Goal: Find specific page/section: Locate item on page

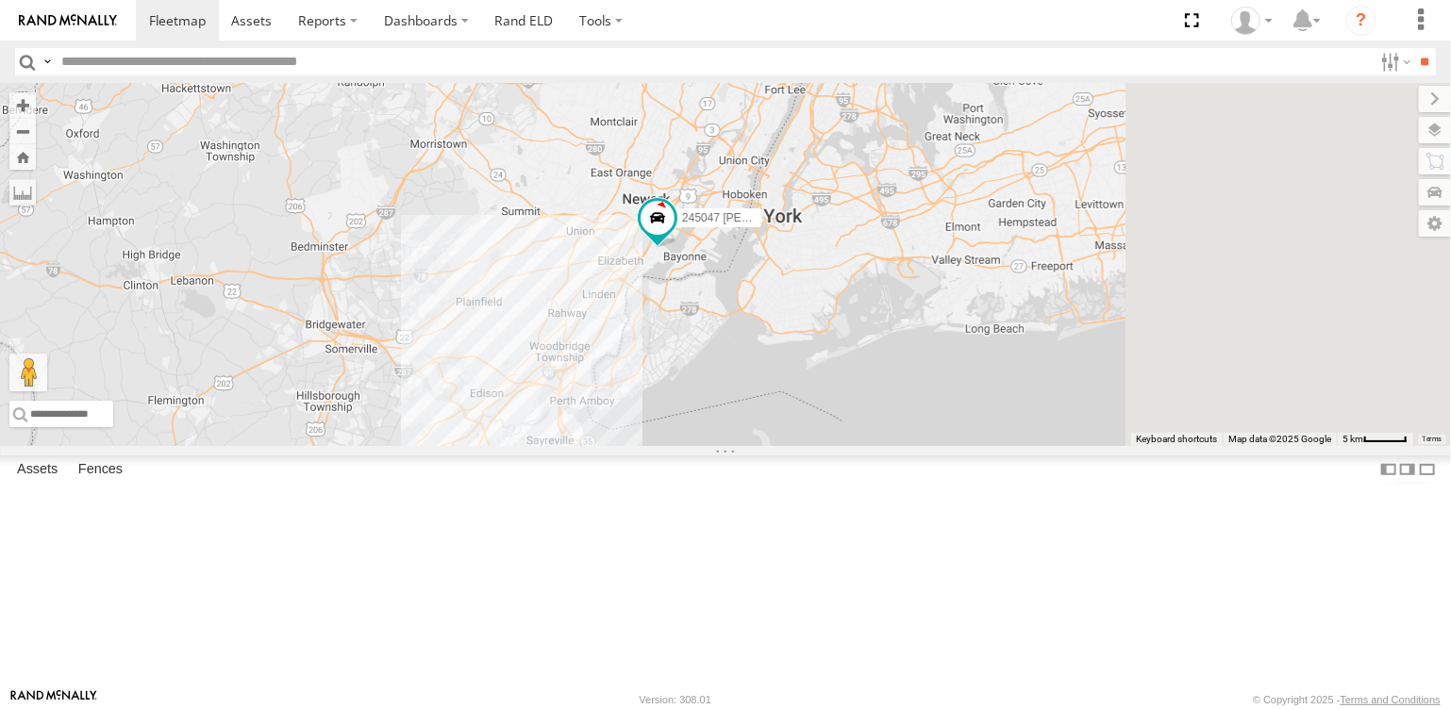
drag, startPoint x: 876, startPoint y: 399, endPoint x: 809, endPoint y: 513, distance: 132.3
click at [809, 446] on div "245047 [PERSON_NAME] 390294 [PERSON_NAME] JTSP Hino" at bounding box center [725, 264] width 1451 height 363
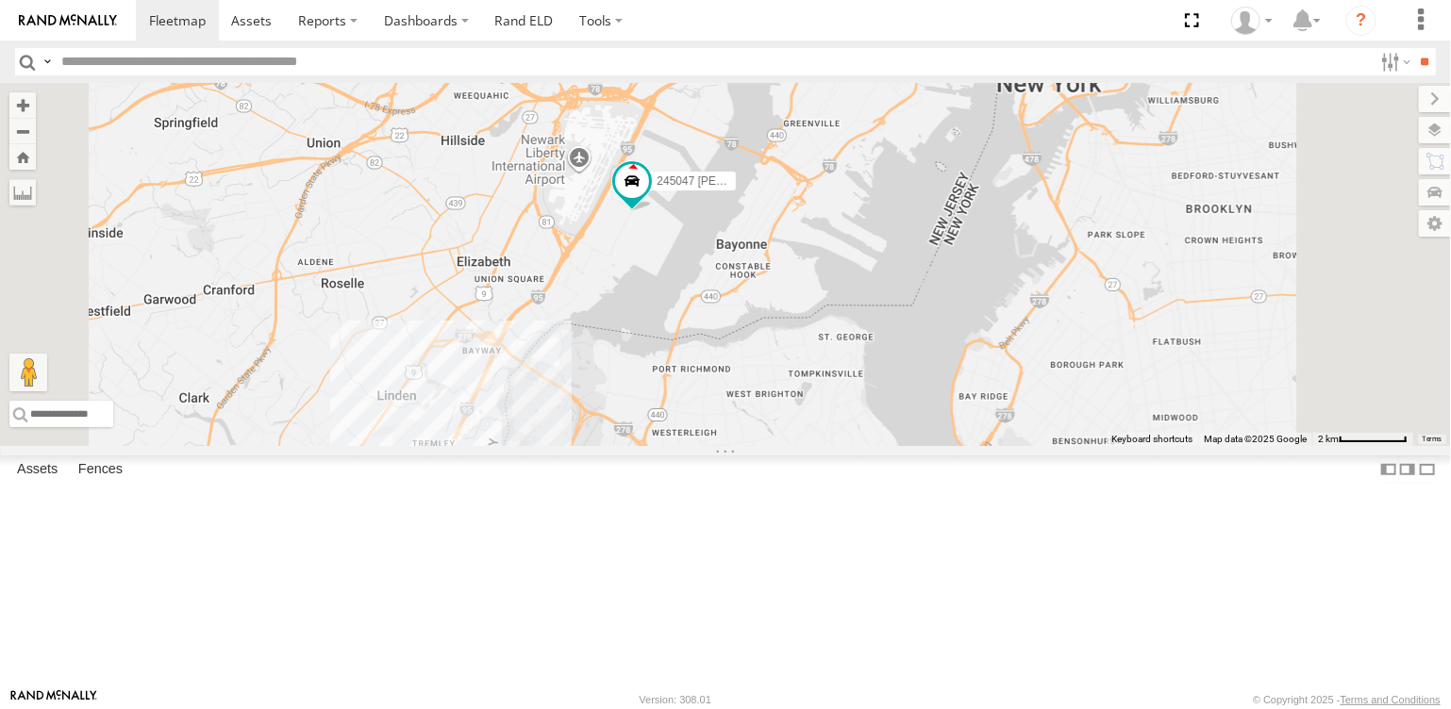
drag, startPoint x: 857, startPoint y: 394, endPoint x: 853, endPoint y: 447, distance: 53.0
click at [853, 446] on div "245047 [PERSON_NAME] 390294 [PERSON_NAME] JTSP Hino" at bounding box center [725, 264] width 1451 height 363
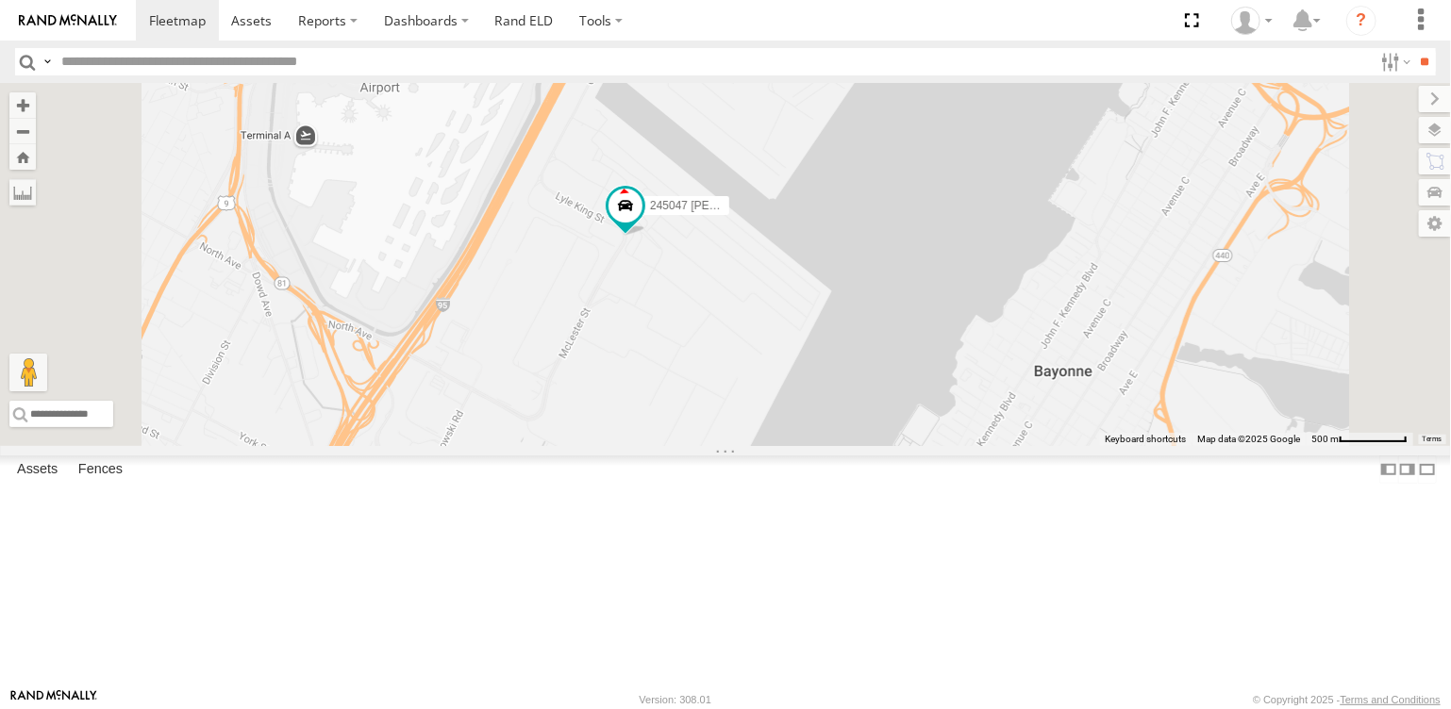
drag, startPoint x: 906, startPoint y: 417, endPoint x: 844, endPoint y: 387, distance: 68.3
click at [844, 387] on div "245047 [PERSON_NAME] 390294 [PERSON_NAME] JTSP Hino" at bounding box center [725, 264] width 1451 height 363
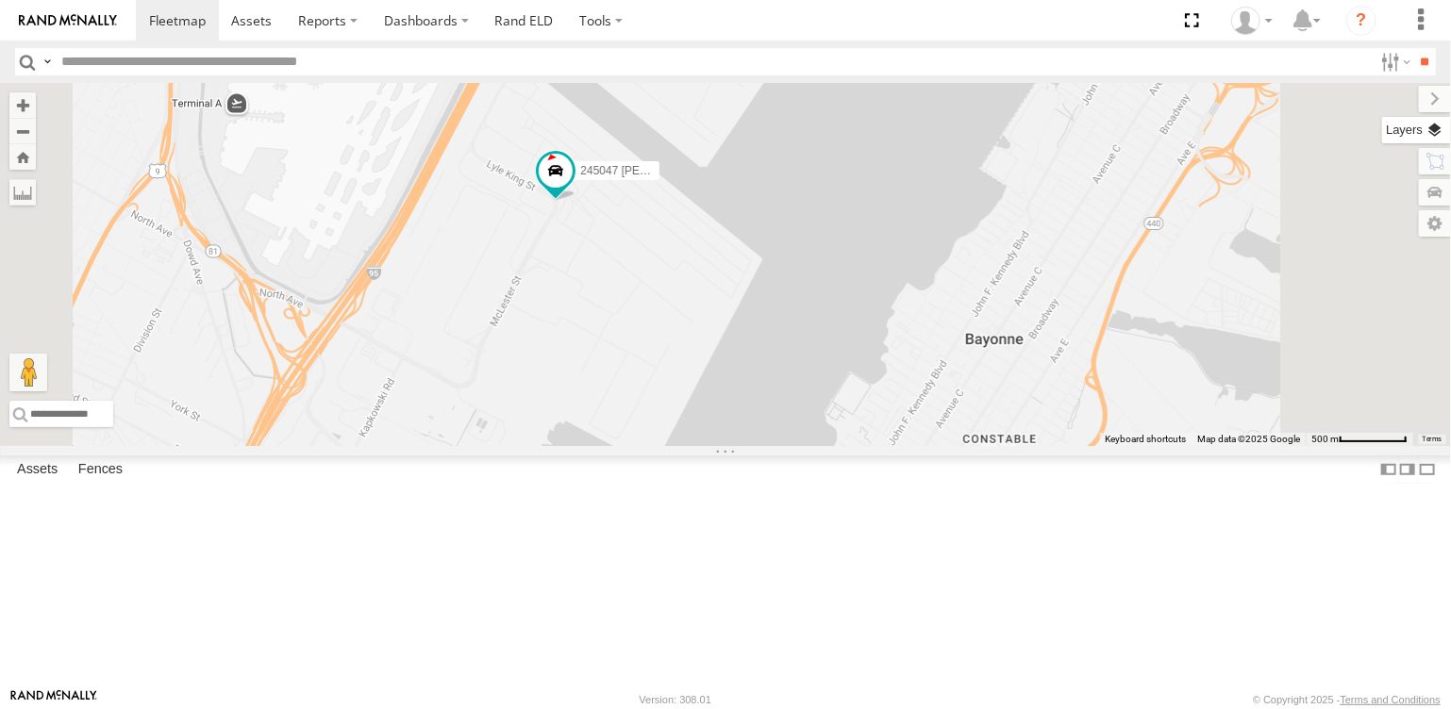
click at [1433, 131] on label at bounding box center [1416, 130] width 69 height 26
click at [0, 0] on label at bounding box center [0, 0] width 0 height 0
click at [0, 0] on span "Satellite + Roadmap" at bounding box center [0, 0] width 0 height 0
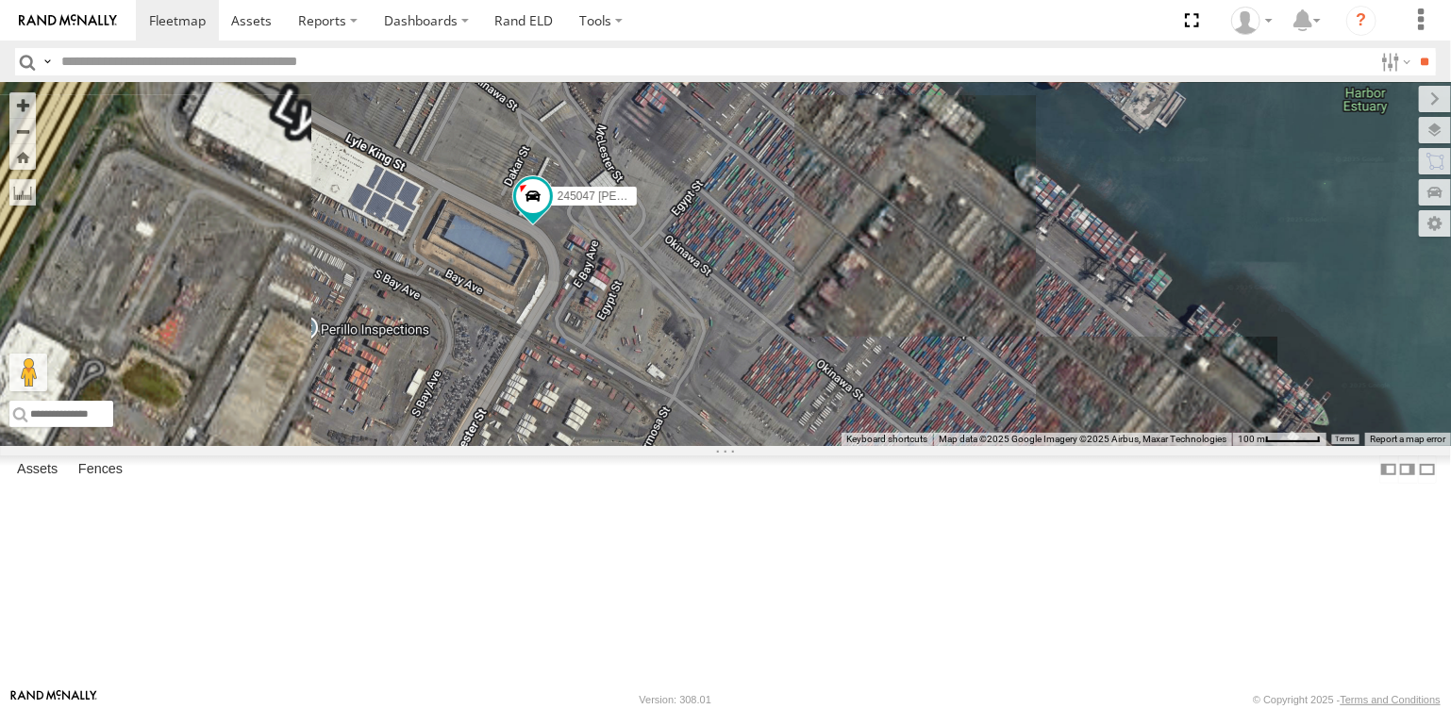
drag, startPoint x: 671, startPoint y: 345, endPoint x: 957, endPoint y: 452, distance: 305.0
click at [957, 446] on div "245047 [PERSON_NAME] 390294 [PERSON_NAME] JTSP Hino" at bounding box center [725, 264] width 1451 height 363
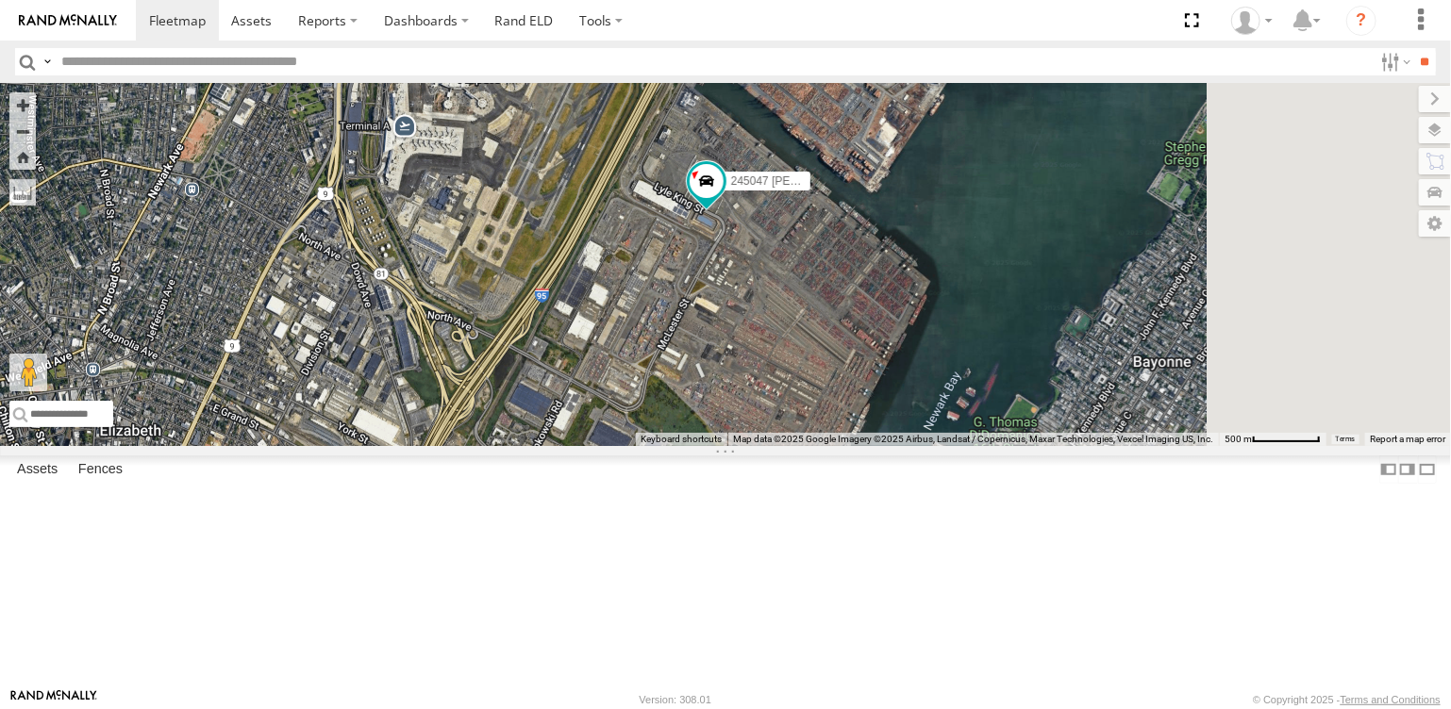
drag, startPoint x: 1059, startPoint y: 459, endPoint x: 964, endPoint y: 378, distance: 125.1
click at [964, 378] on div "245047 [PERSON_NAME] 390294 [PERSON_NAME] JTSP Hino" at bounding box center [725, 264] width 1451 height 363
